Goal: Task Accomplishment & Management: Manage account settings

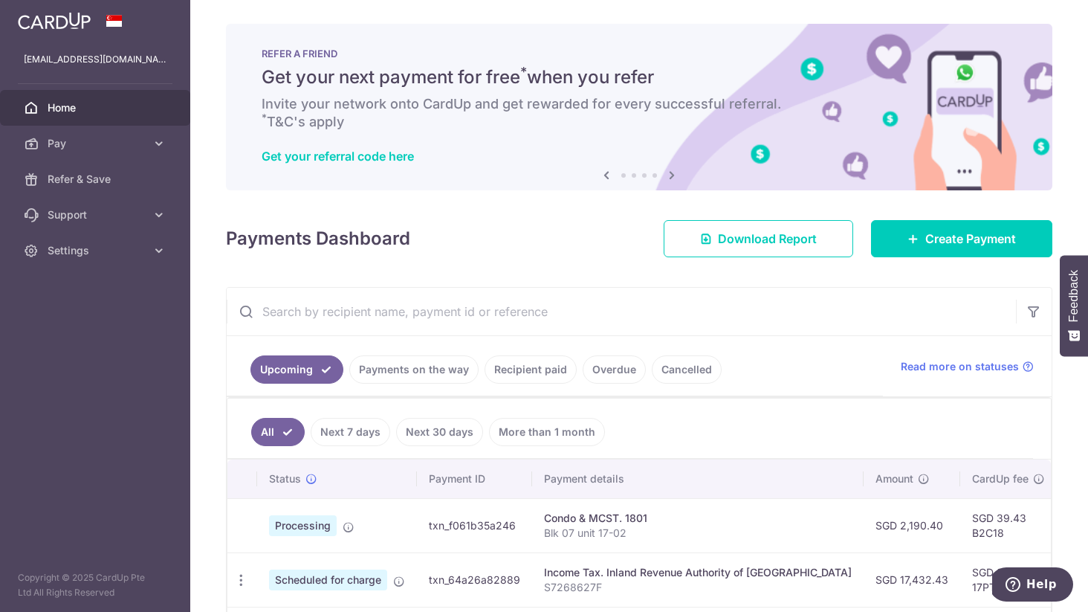
click at [699, 371] on link "Cancelled" at bounding box center [687, 369] width 70 height 28
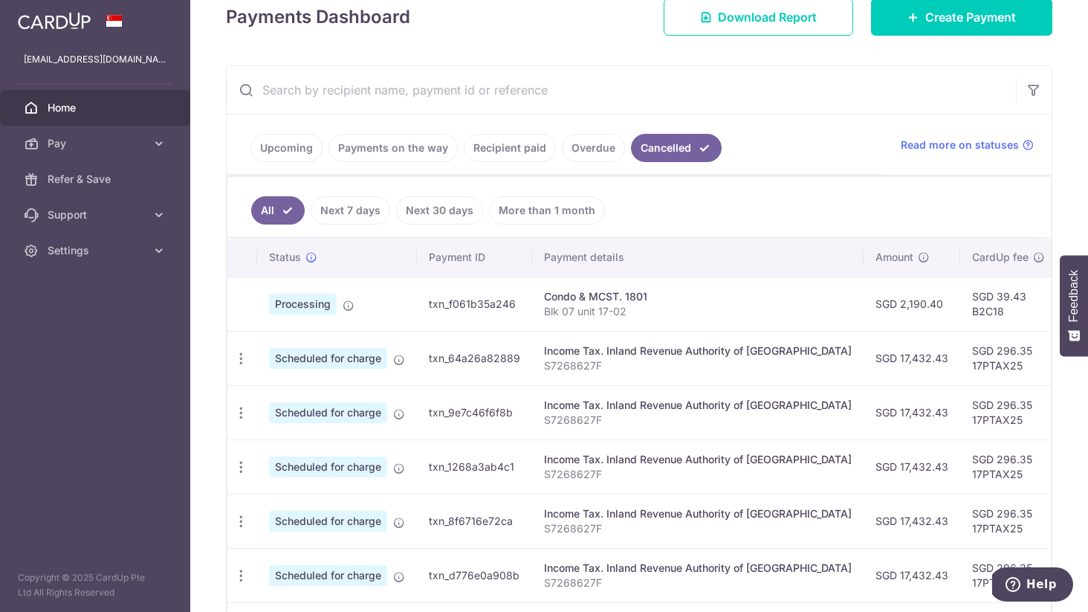
scroll to position [263, 0]
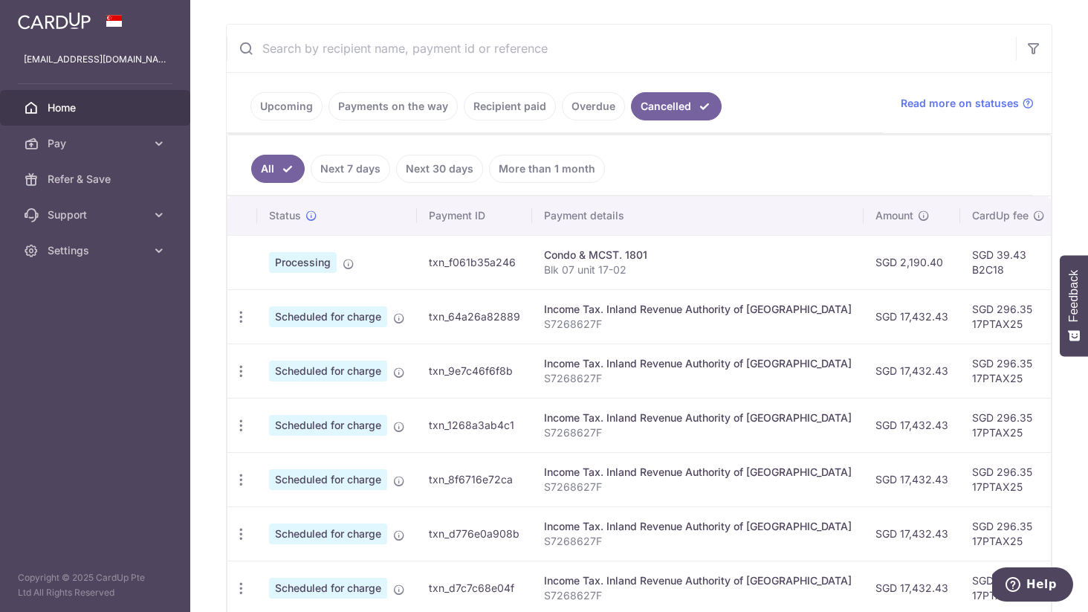
click at [408, 102] on link "Payments on the way" at bounding box center [392, 106] width 129 height 28
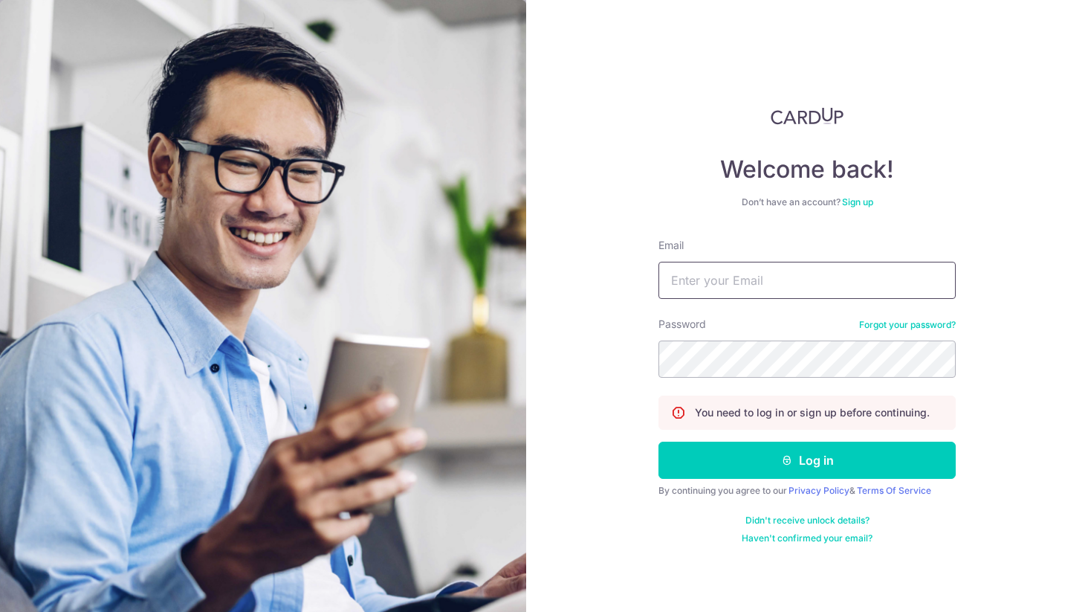
click at [780, 279] on input "Email" at bounding box center [806, 280] width 297 height 37
type input "[EMAIL_ADDRESS][DOMAIN_NAME]"
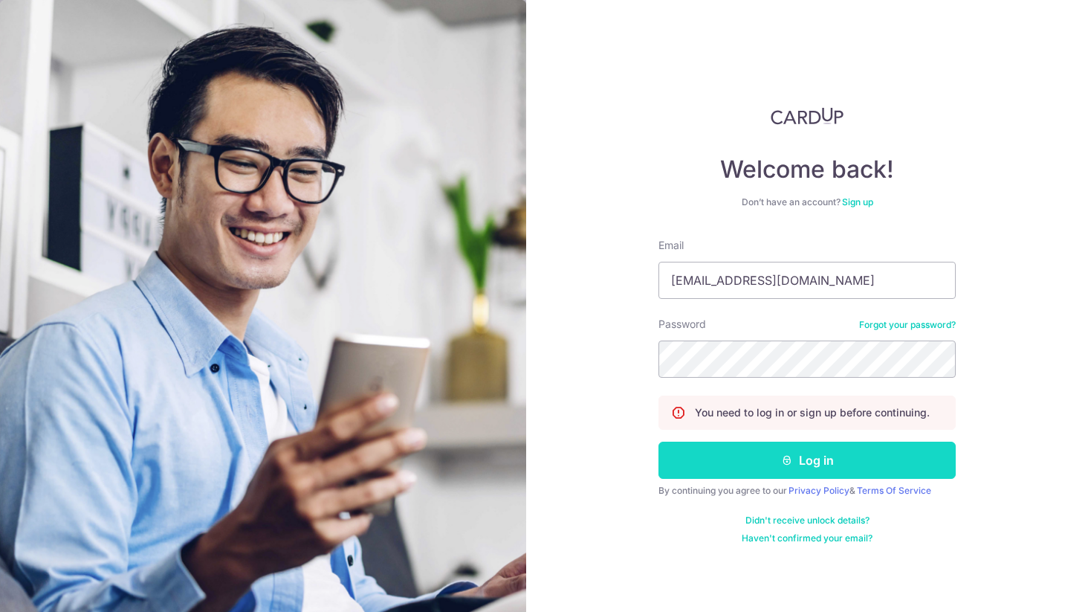
click at [778, 460] on button "Log in" at bounding box center [806, 459] width 297 height 37
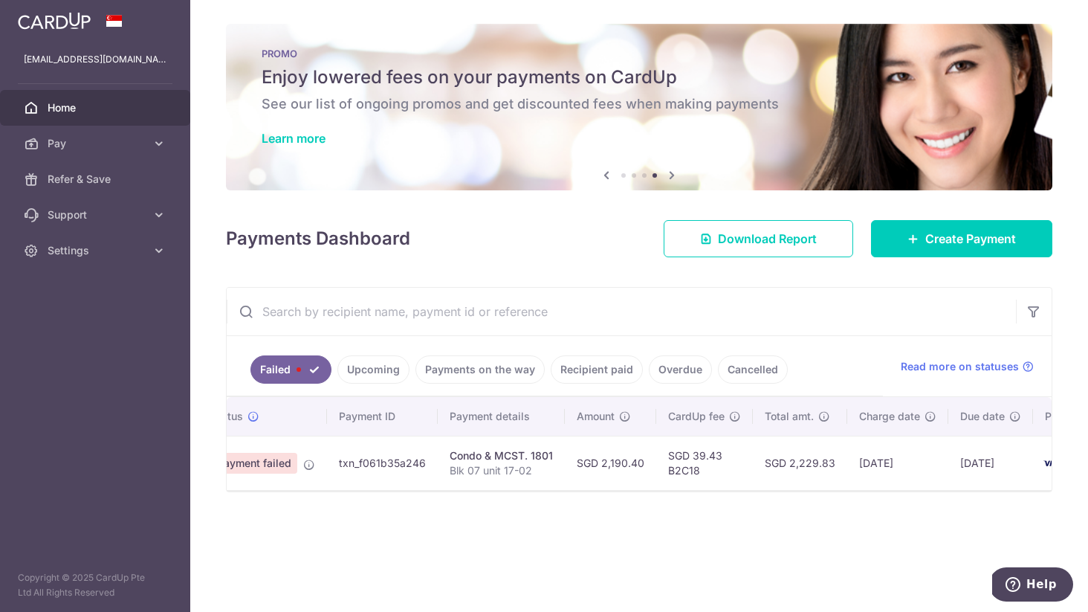
scroll to position [0, 54]
click at [490, 372] on link "Payments on the way" at bounding box center [479, 369] width 129 height 28
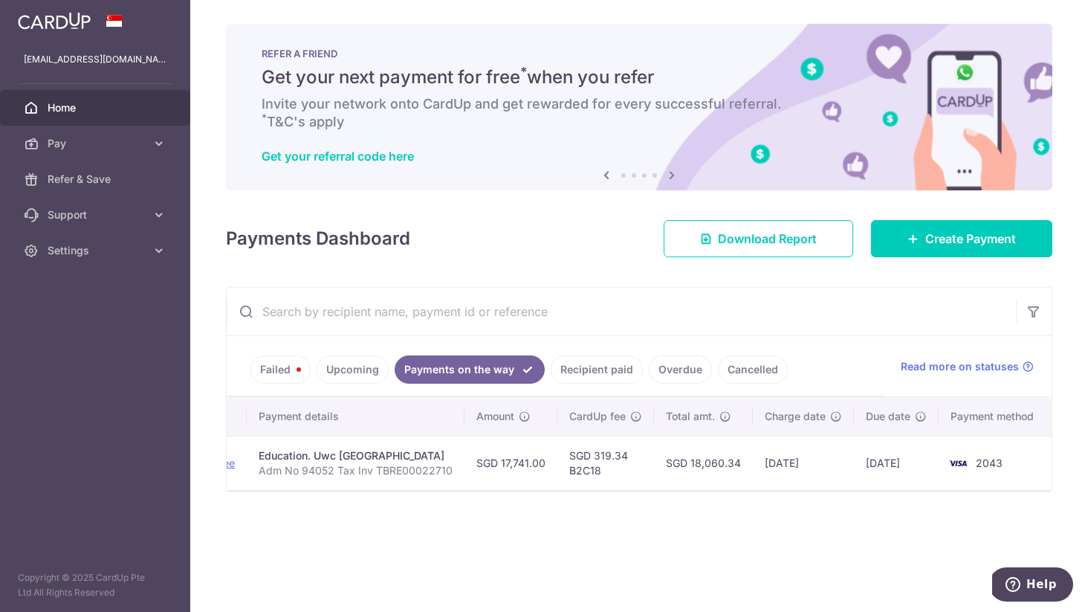
scroll to position [0, 0]
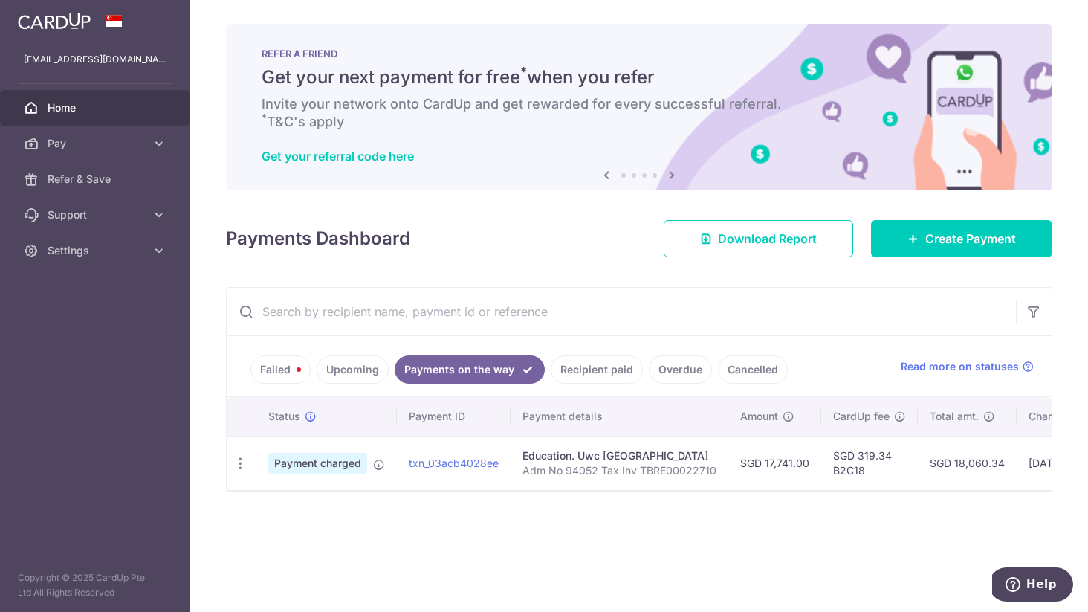
click at [262, 365] on link "Failed" at bounding box center [280, 369] width 60 height 28
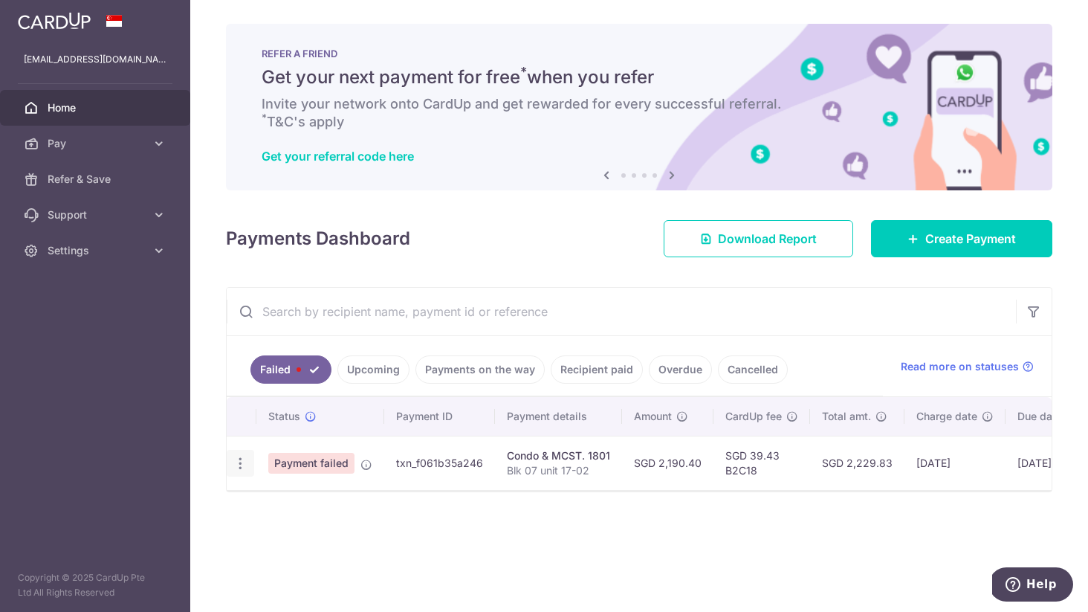
click at [237, 469] on icon "button" at bounding box center [241, 464] width 16 height 16
click at [295, 501] on span "Update payment" at bounding box center [319, 504] width 101 height 18
radio input "true"
type input "2,190.40"
type input "Blk 07 unit 17-02"
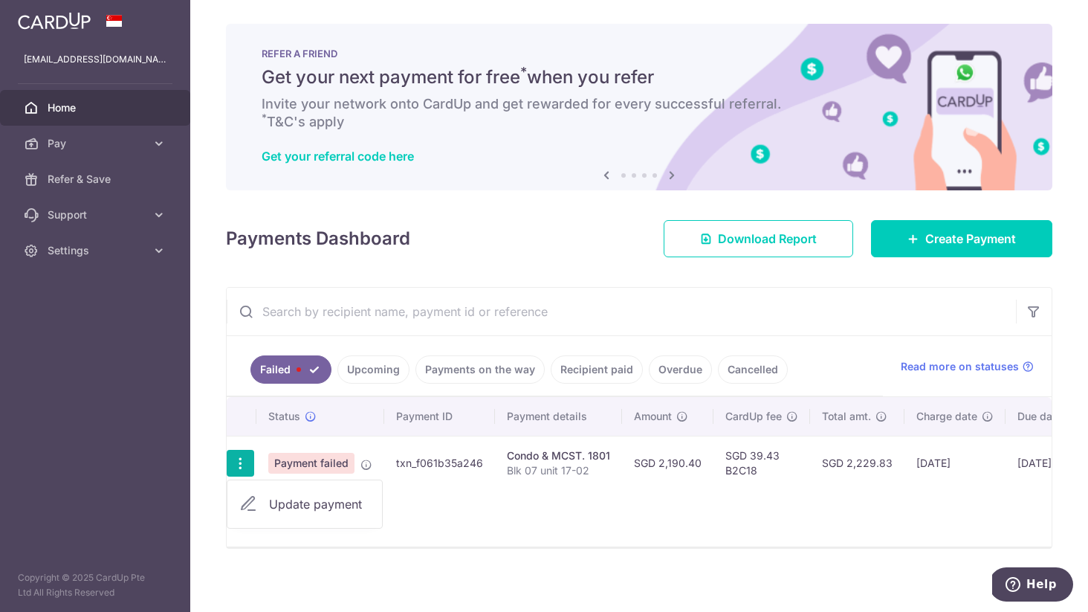
type input "B2C18"
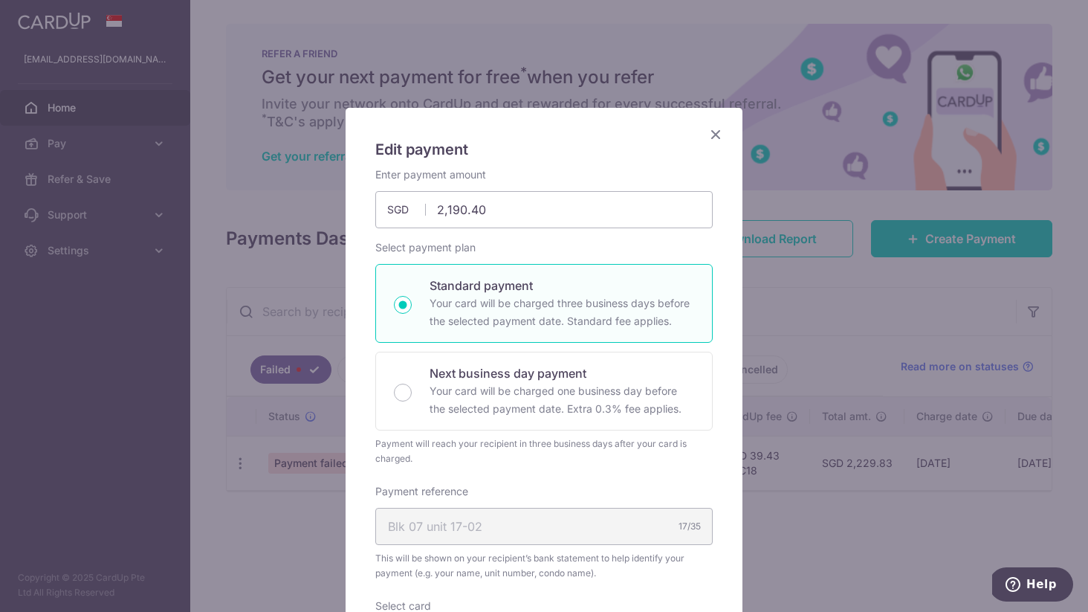
click at [720, 126] on icon "Close" at bounding box center [716, 134] width 18 height 19
